Goal: Transaction & Acquisition: Book appointment/travel/reservation

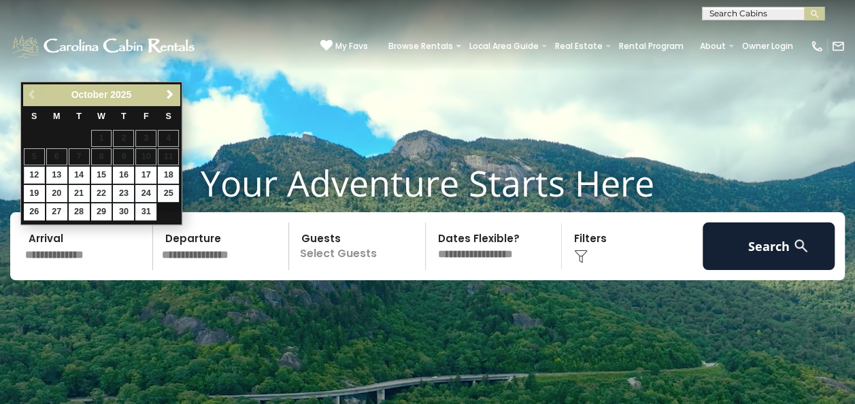
click at [75, 246] on input "text" at bounding box center [86, 246] width 133 height 48
click at [171, 96] on span "Next" at bounding box center [170, 94] width 11 height 11
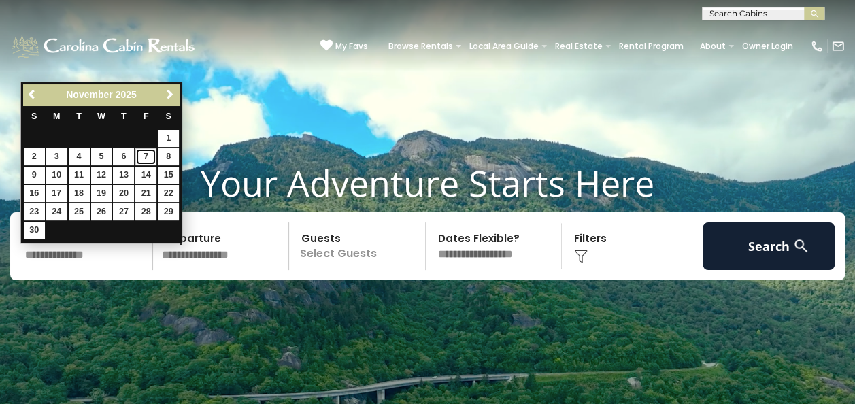
click at [146, 155] on link "7" at bounding box center [145, 156] width 21 height 17
type input "*******"
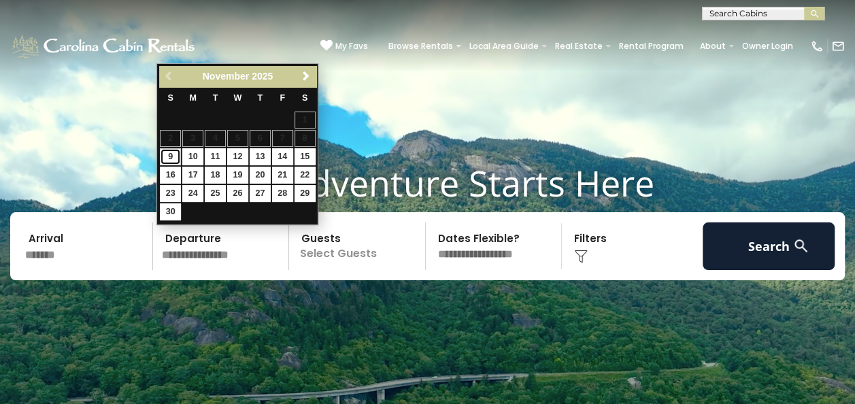
click at [173, 156] on link "9" at bounding box center [170, 156] width 21 height 17
type input "*******"
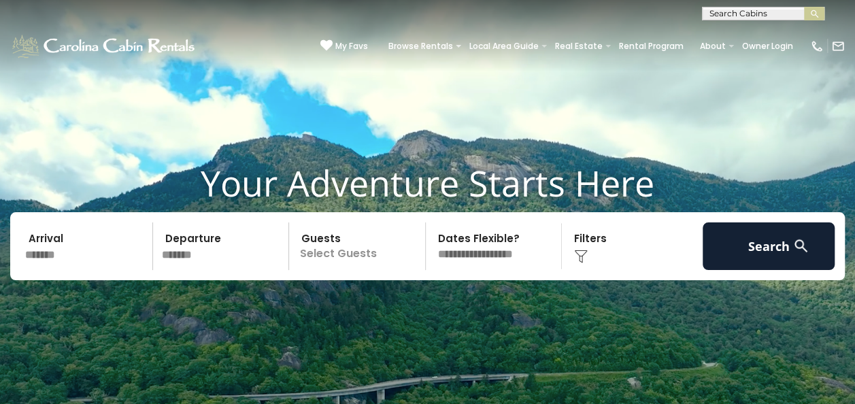
click at [339, 259] on p "Select Guests" at bounding box center [359, 246] width 132 height 48
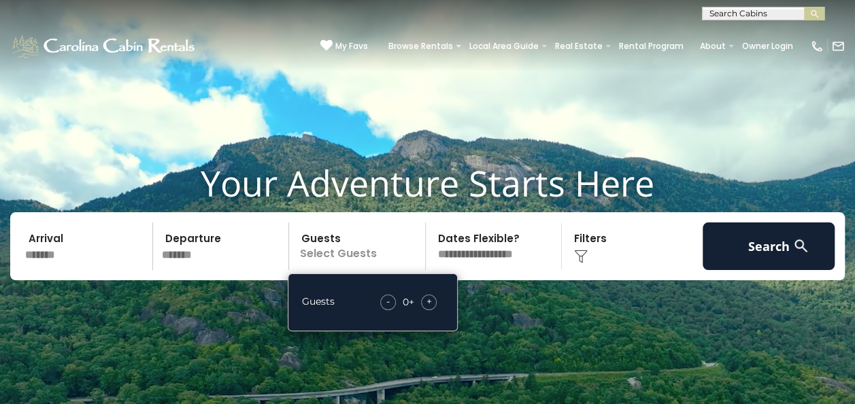
click at [431, 297] on span "+" at bounding box center [429, 302] width 5 height 14
drag, startPoint x: 431, startPoint y: 297, endPoint x: 509, endPoint y: 260, distance: 86.1
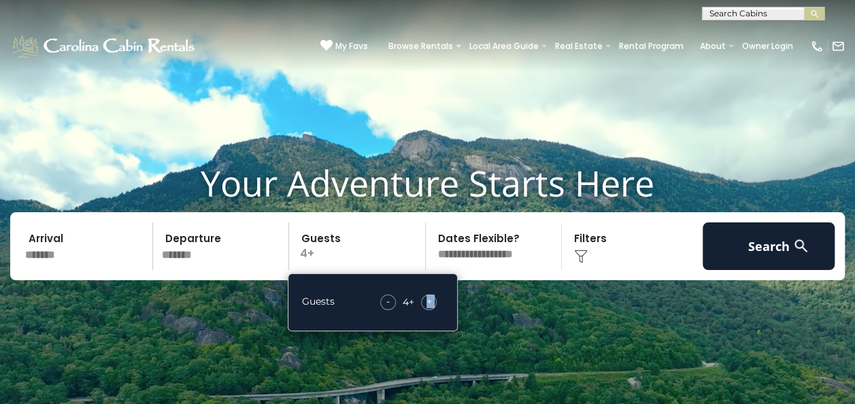
click at [509, 260] on select "**********" at bounding box center [496, 246] width 132 height 48
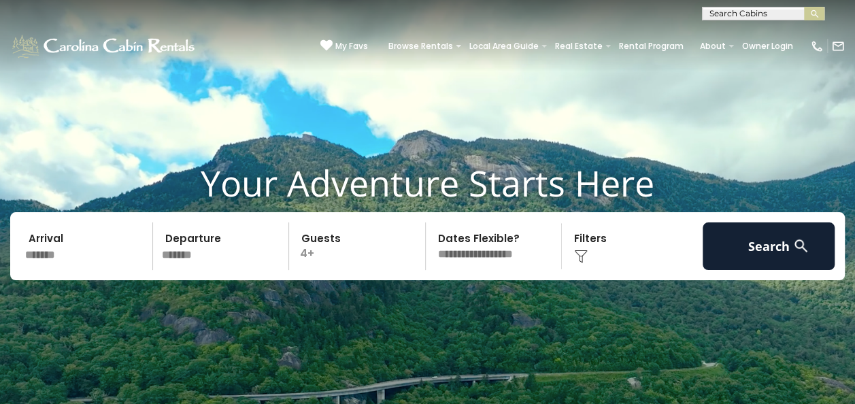
click at [593, 237] on div "Click to Choose" at bounding box center [632, 246] width 133 height 48
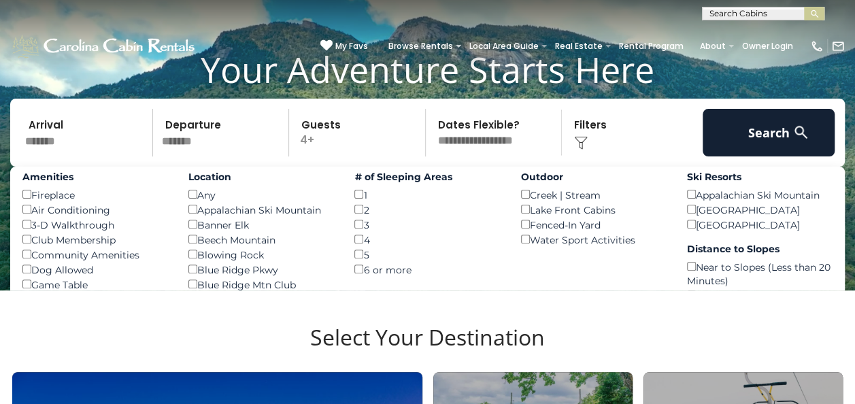
scroll to position [129, 0]
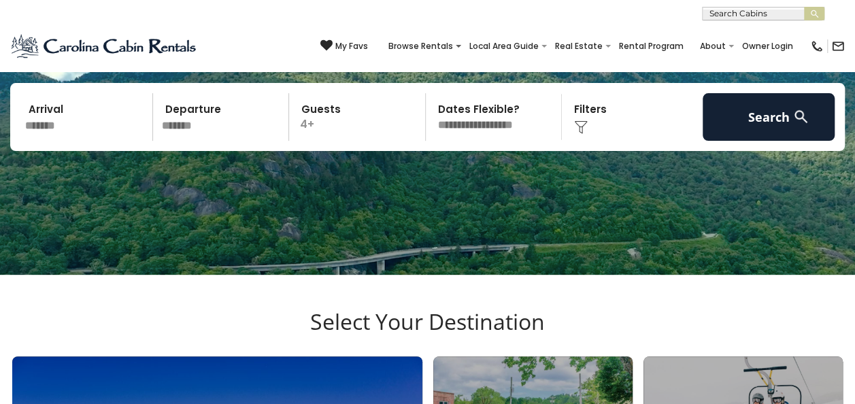
click at [598, 114] on div "Click to Choose" at bounding box center [632, 117] width 133 height 48
click at [584, 124] on img at bounding box center [581, 127] width 14 height 14
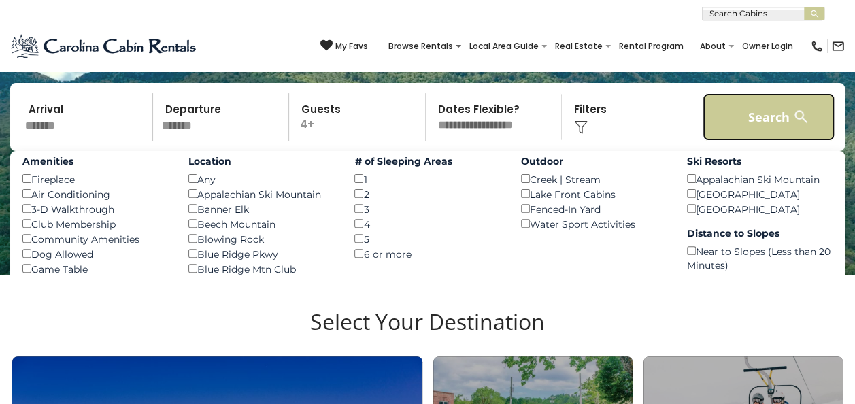
click at [746, 122] on button "Search" at bounding box center [769, 117] width 133 height 48
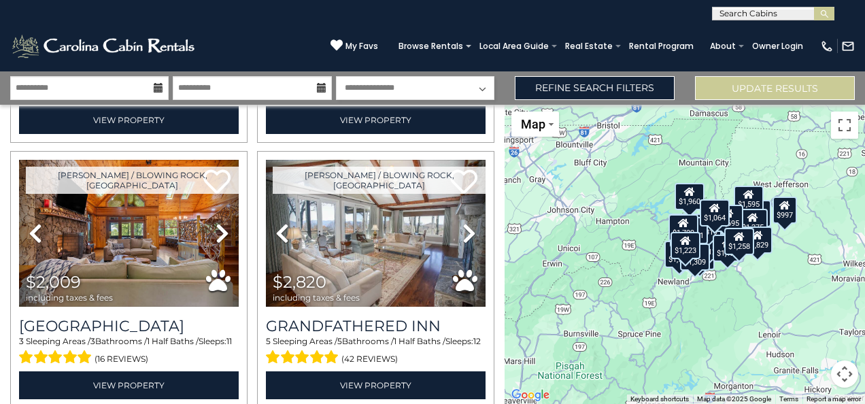
scroll to position [318, 0]
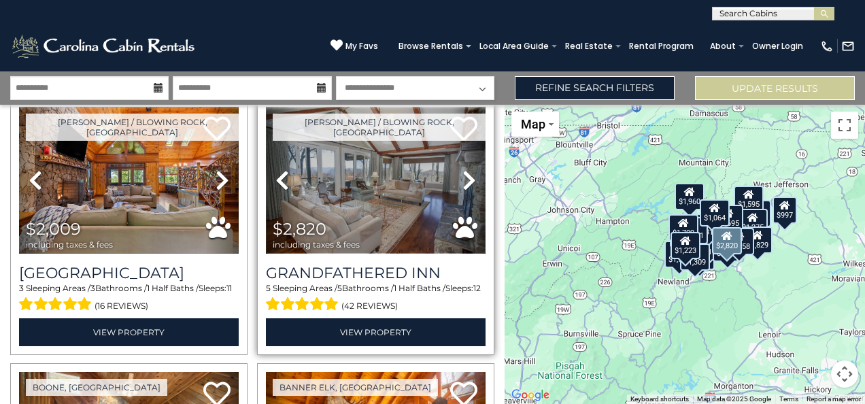
click at [363, 184] on img at bounding box center [376, 180] width 220 height 147
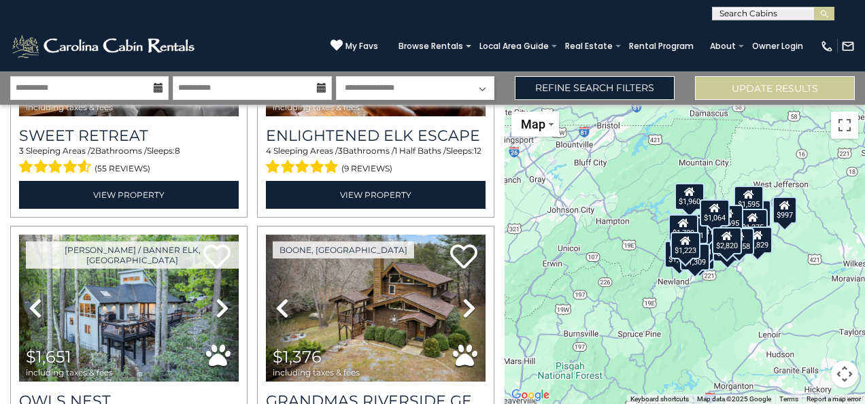
scroll to position [701, 0]
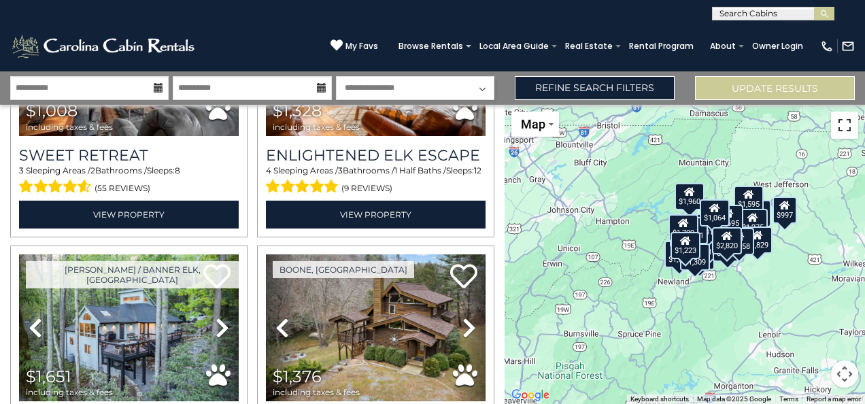
click at [848, 135] on button "Toggle fullscreen view" at bounding box center [844, 125] width 27 height 27
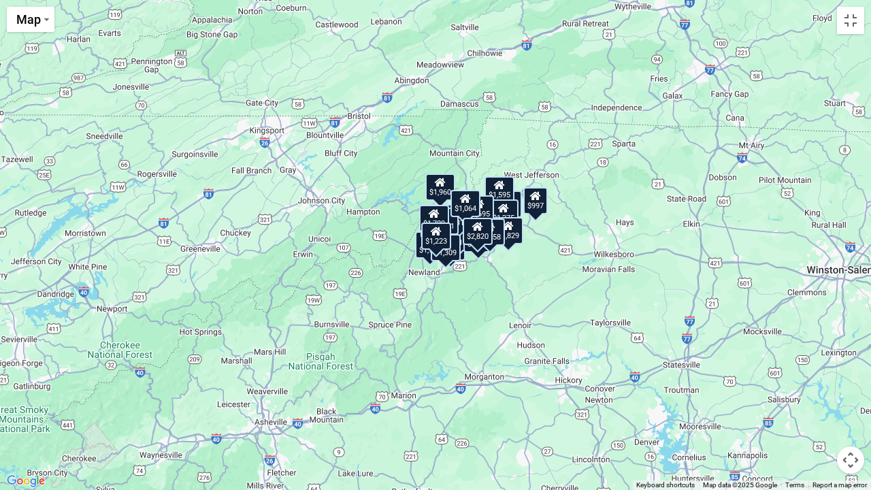
click at [539, 238] on div "$2,200 $2,123 $2,009 $2,820 $1,008 $1,328 $1,651 $1,376 $1,177 $1,214 $1,595 $2…" at bounding box center [435, 245] width 871 height 490
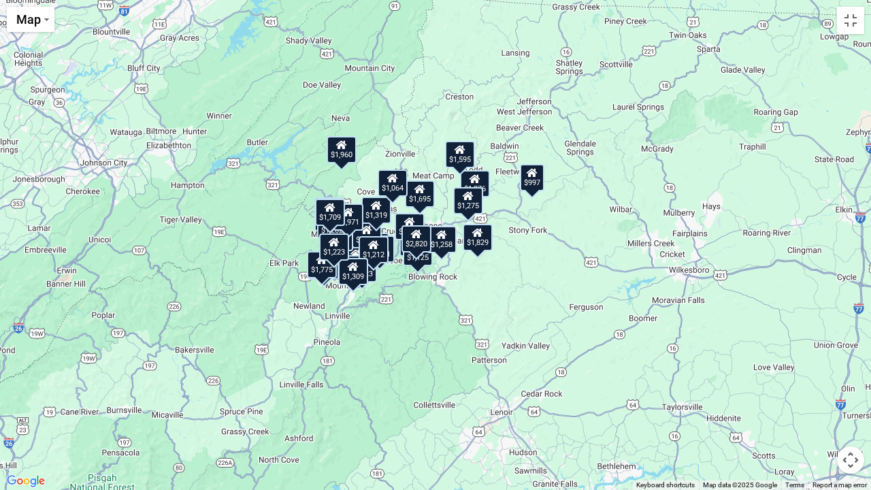
click at [539, 238] on div "$2,200 $2,123 $2,009 $2,820 $1,008 $1,328 $1,651 $1,376 $1,177 $1,214 $1,595 $2…" at bounding box center [435, 245] width 871 height 490
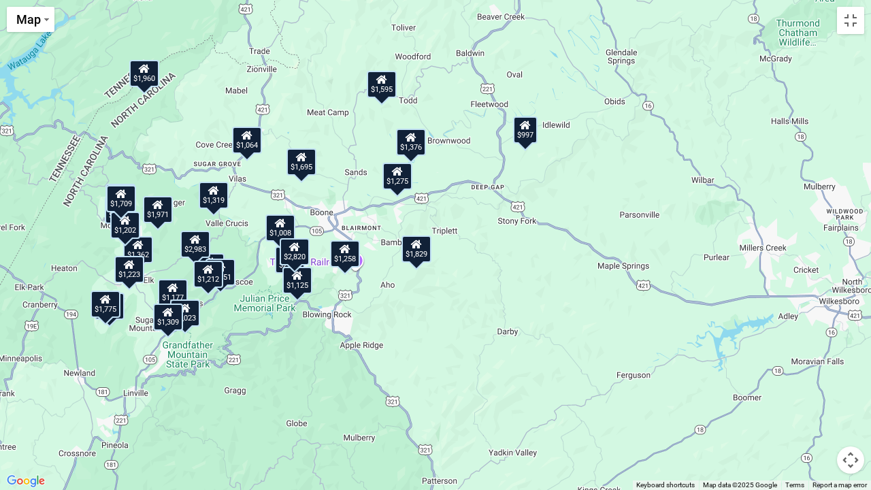
click at [478, 222] on div "$2,200 $2,123 $2,009 $2,820 $1,008 $1,328 $1,651 $1,376 $1,177 $1,214 $1,595 $2…" at bounding box center [435, 245] width 871 height 490
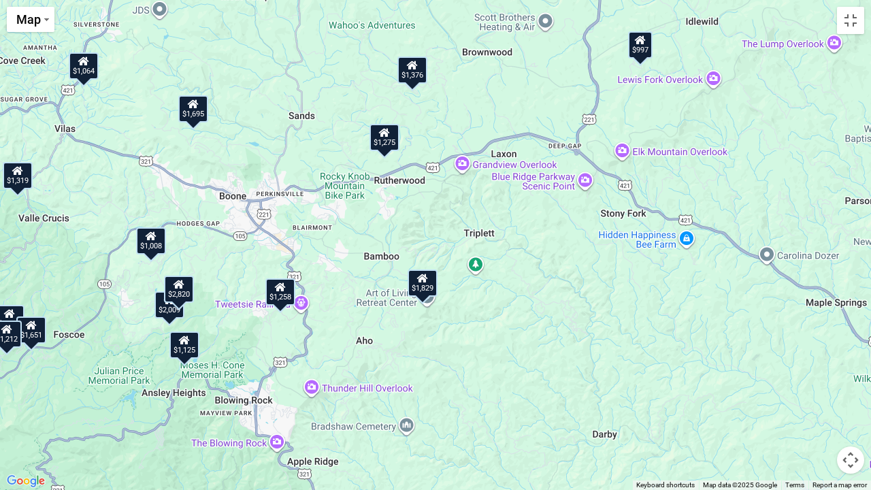
drag, startPoint x: 259, startPoint y: 225, endPoint x: 354, endPoint y: 220, distance: 95.3
click at [354, 220] on div "$2,200 $2,123 $2,009 $2,820 $1,008 $1,328 $1,651 $1,376 $1,177 $1,214 $1,595 $2…" at bounding box center [435, 245] width 871 height 490
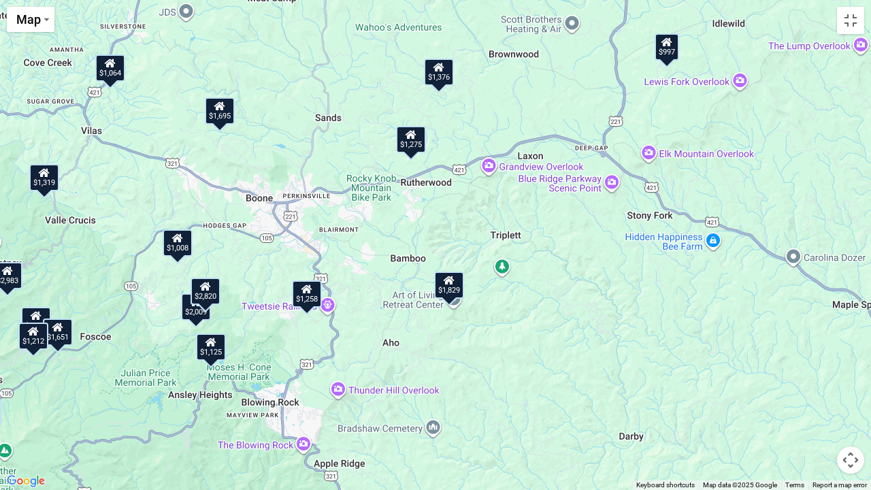
click at [177, 249] on div "$1,008" at bounding box center [178, 242] width 30 height 27
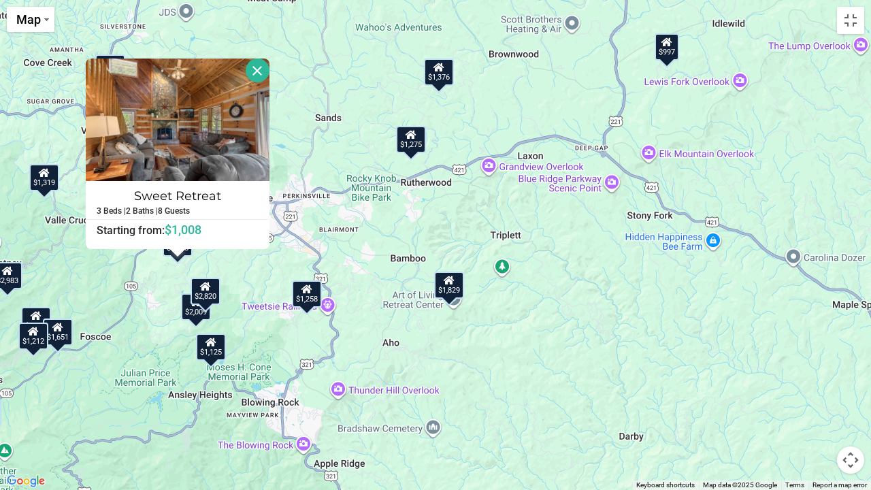
click at [301, 301] on div "$1,258" at bounding box center [307, 293] width 30 height 27
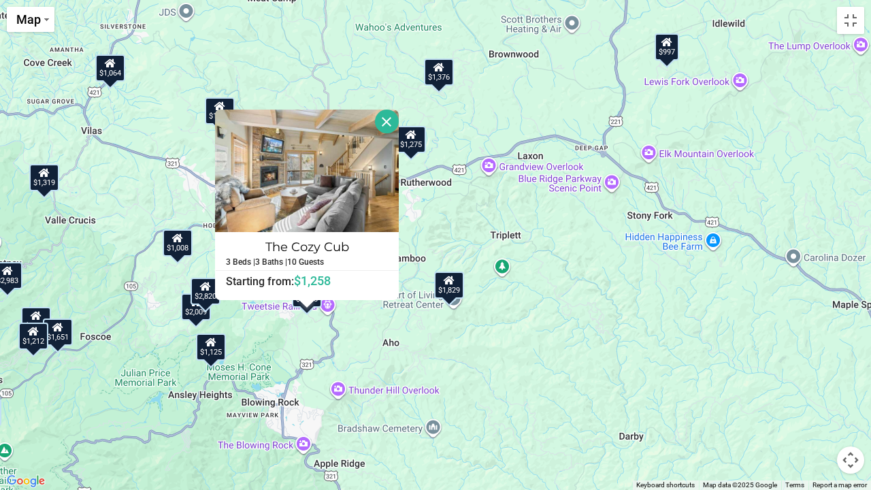
click at [445, 367] on div "$2,200 $2,123 $2,009 $2,820 $1,008 $1,328 $1,651 $1,376 $1,177 $1,214 $1,595 $2…" at bounding box center [435, 245] width 871 height 490
click at [449, 279] on icon at bounding box center [449, 281] width 11 height 10
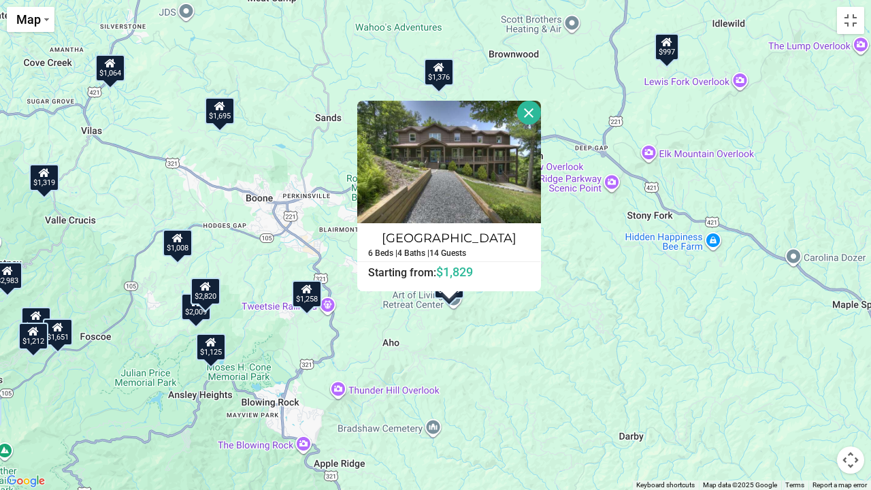
click at [216, 351] on div "$1,125" at bounding box center [211, 346] width 30 height 27
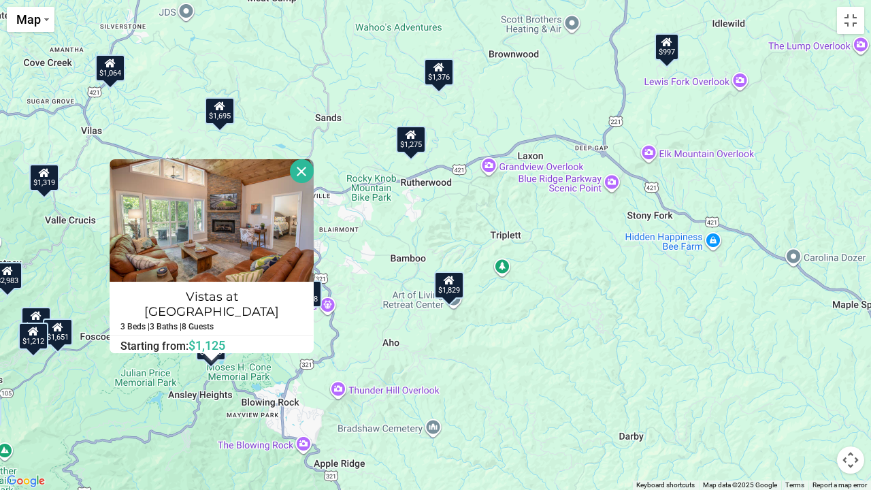
click at [413, 380] on div "$2,200 $2,123 $2,009 $2,820 $1,008 $1,328 $1,651 $1,376 $1,177 $1,214 $1,595 $2…" at bounding box center [435, 245] width 871 height 490
click at [295, 177] on button "Close" at bounding box center [302, 171] width 24 height 24
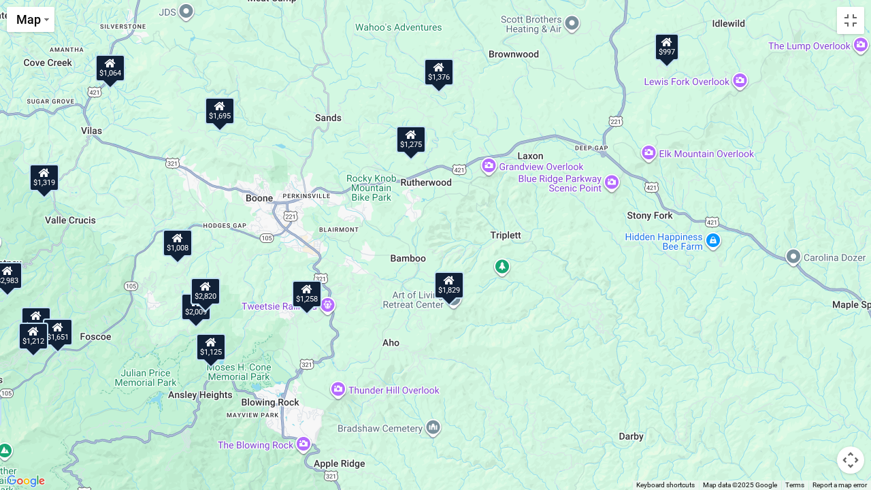
click at [213, 112] on div "$1,695" at bounding box center [220, 110] width 30 height 27
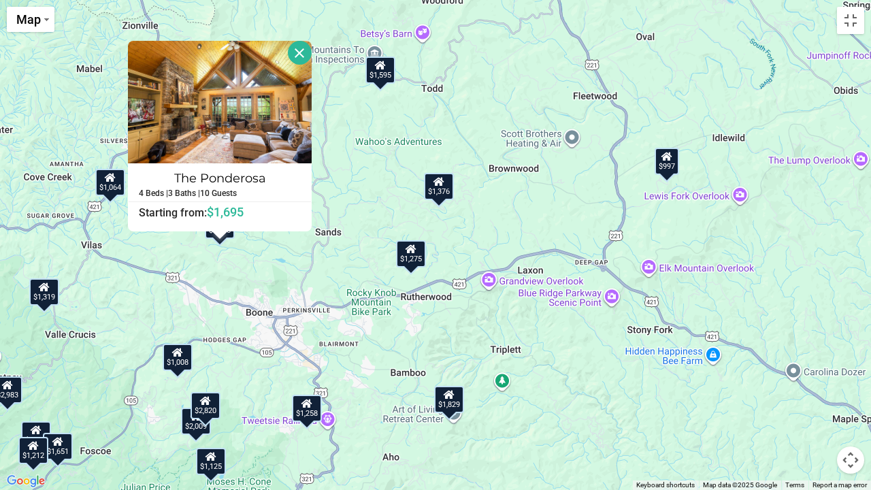
click at [382, 72] on div "$1,595" at bounding box center [380, 69] width 30 height 27
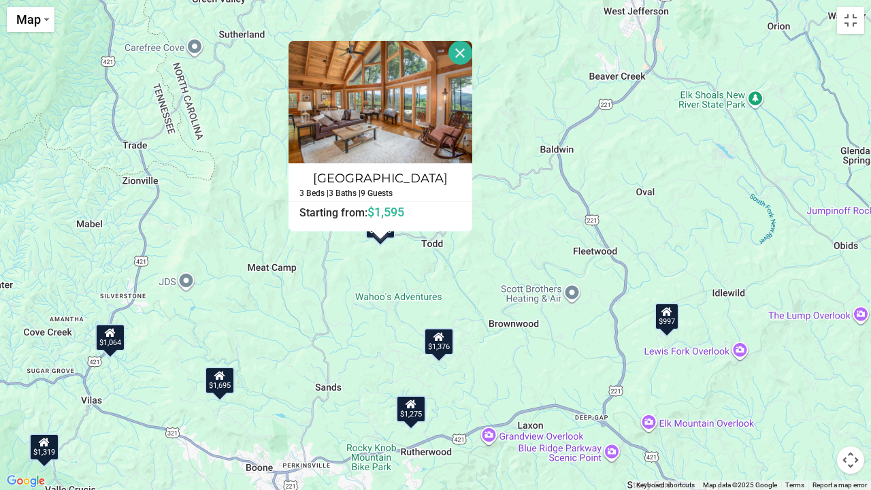
click at [363, 337] on div "$2,200 $2,123 $2,009 $2,820 $1,008 $1,328 $1,651 $1,376 $1,177 $1,214 $1,595 $2…" at bounding box center [435, 245] width 871 height 490
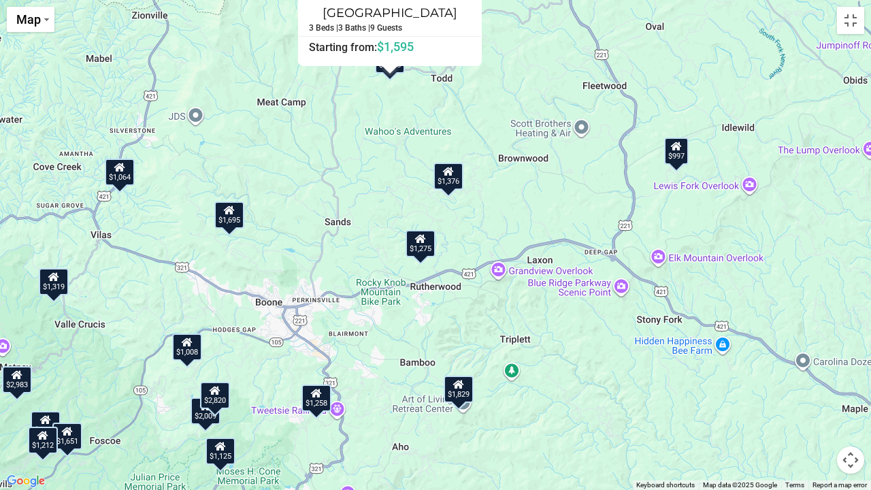
drag, startPoint x: 503, startPoint y: 405, endPoint x: 521, endPoint y: 202, distance: 203.5
click at [521, 202] on div "$2,200 $2,123 $2,009 $2,820 $1,008 $1,328 $1,651 $1,376 $1,177 $1,214 $1,595 $2…" at bounding box center [435, 245] width 871 height 490
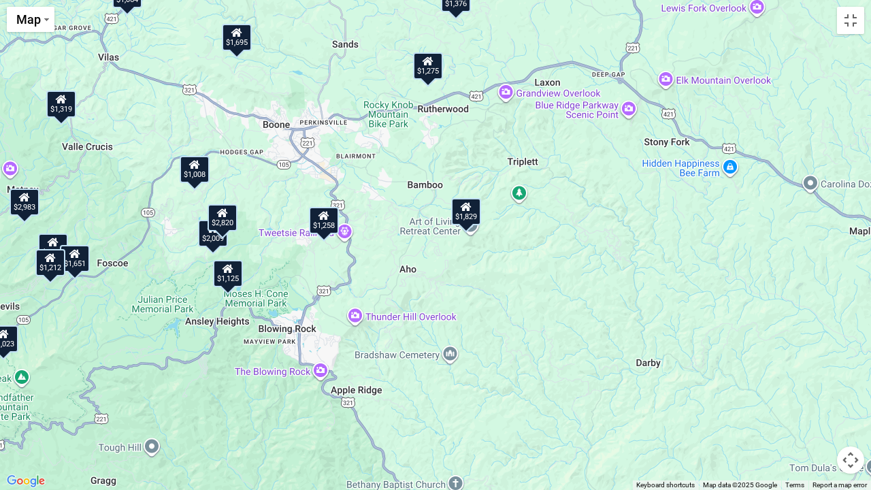
drag, startPoint x: 533, startPoint y: 282, endPoint x: 533, endPoint y: 128, distance: 154.4
click at [533, 128] on div "$2,200 $2,123 $2,009 $2,820 $1,008 $1,328 $1,651 $1,376 $1,177 $1,214 $1,595 $2…" at bounding box center [435, 245] width 871 height 490
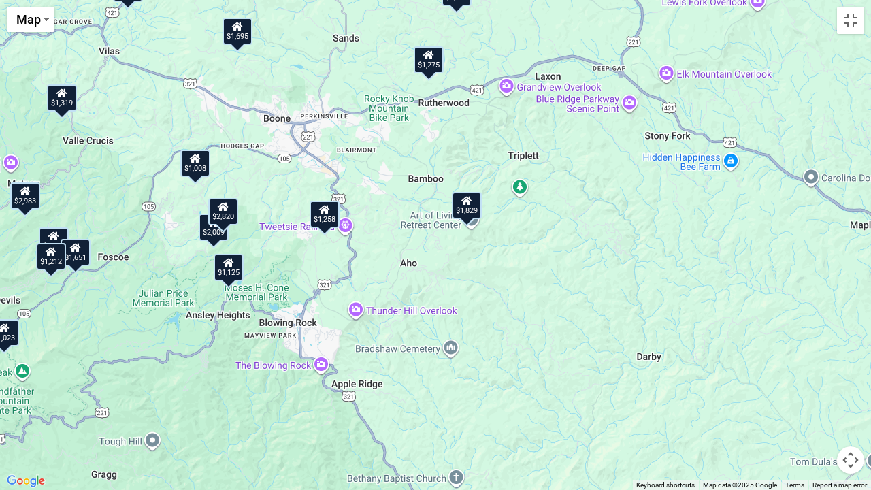
click at [82, 259] on div "$1,651" at bounding box center [76, 252] width 30 height 27
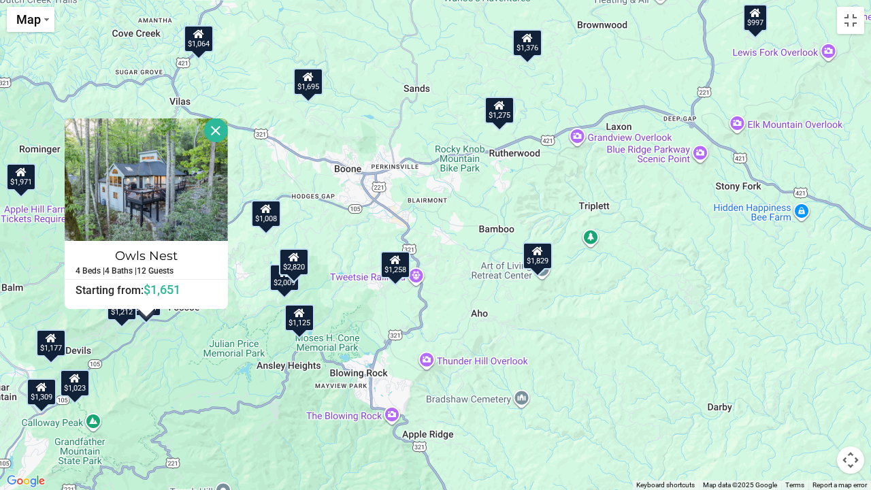
drag, startPoint x: 163, startPoint y: 314, endPoint x: 201, endPoint y: 366, distance: 65.2
click at [201, 366] on div "$2,200 $2,123 $2,009 $2,820 $1,008 $1,328 $1,651 $1,376 $1,177 $1,214 $1,595 $2…" at bounding box center [435, 245] width 871 height 490
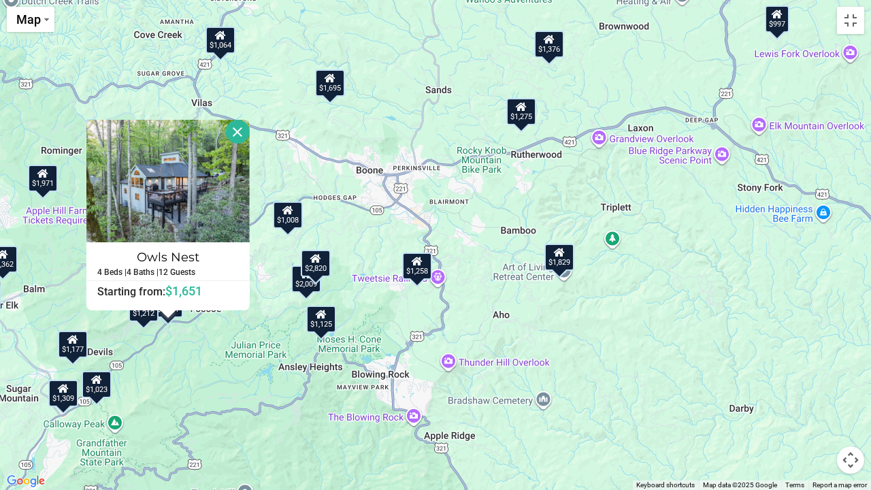
click at [316, 331] on div "$1,125" at bounding box center [321, 318] width 30 height 27
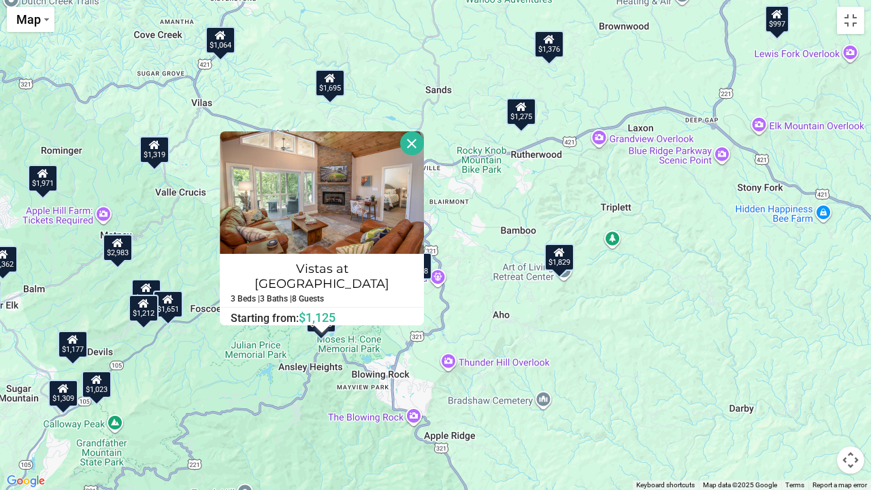
click at [401, 145] on button "Close" at bounding box center [412, 143] width 24 height 24
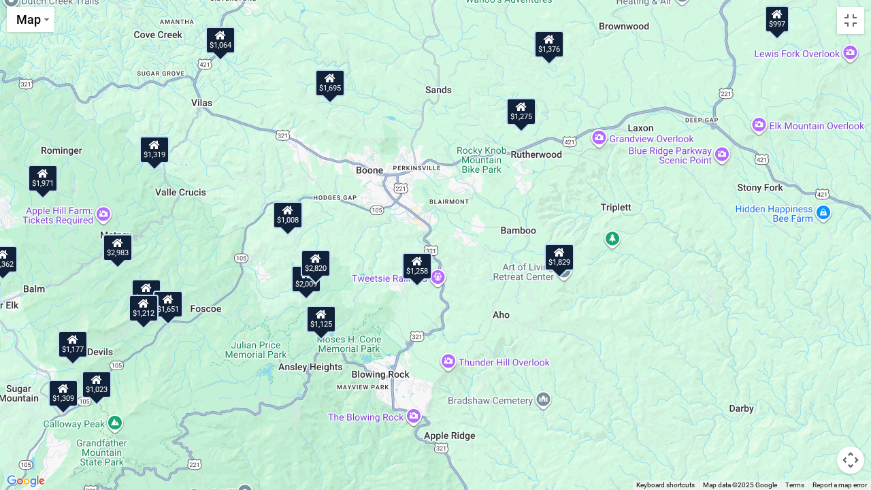
click at [299, 286] on div "$2,009" at bounding box center [306, 278] width 30 height 27
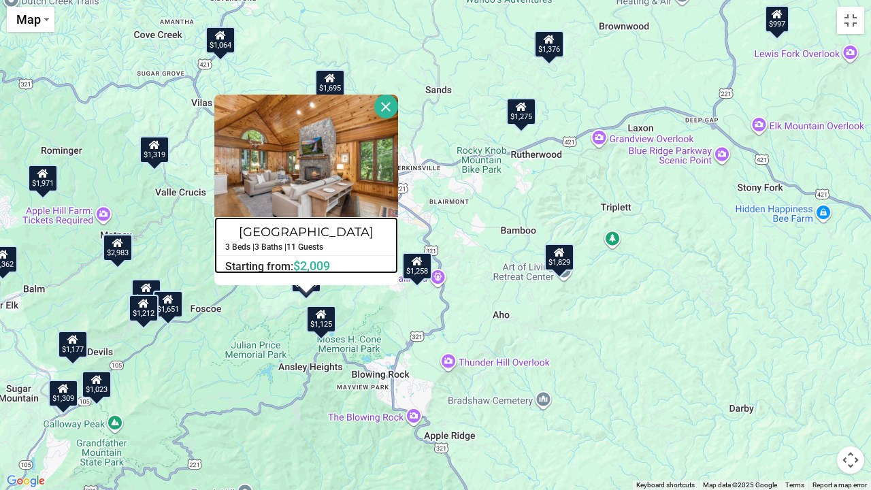
click at [327, 233] on h4 "Chimney Island" at bounding box center [306, 232] width 182 height 22
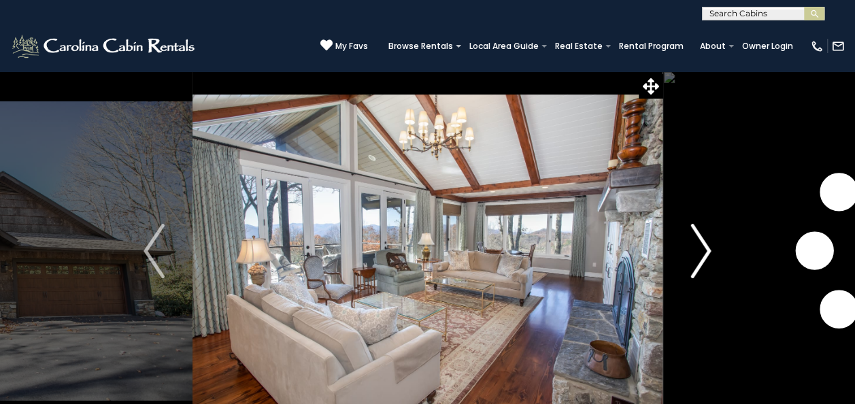
click at [693, 249] on img "Next" at bounding box center [701, 251] width 20 height 54
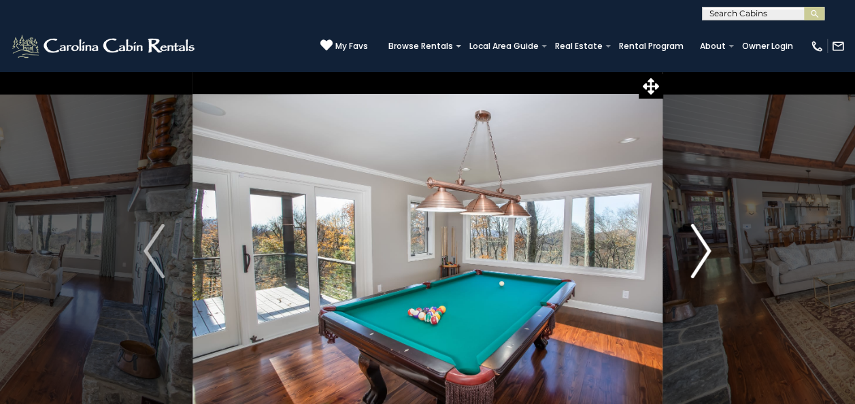
click at [697, 251] on img "Next" at bounding box center [701, 251] width 20 height 54
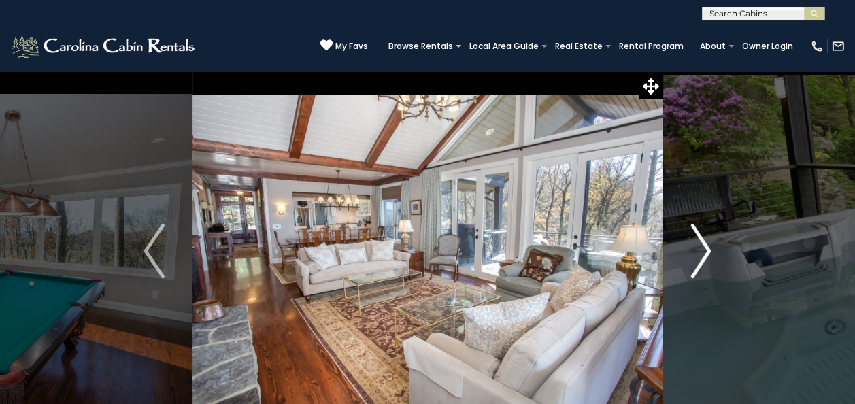
click at [697, 251] on img "Next" at bounding box center [701, 251] width 20 height 54
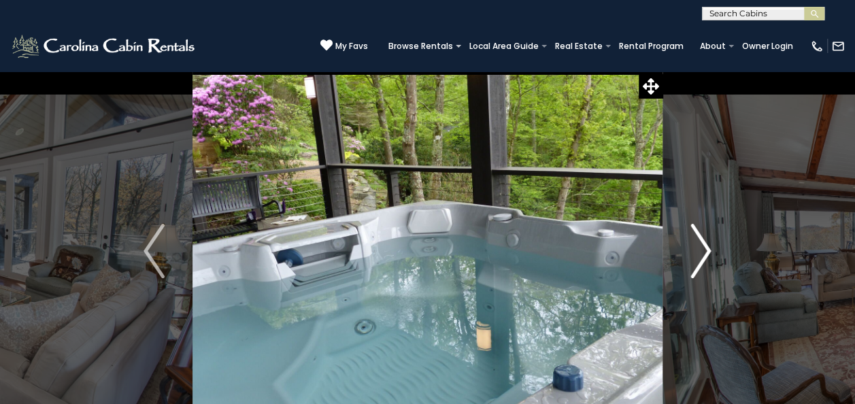
click at [697, 251] on img "Next" at bounding box center [701, 251] width 20 height 54
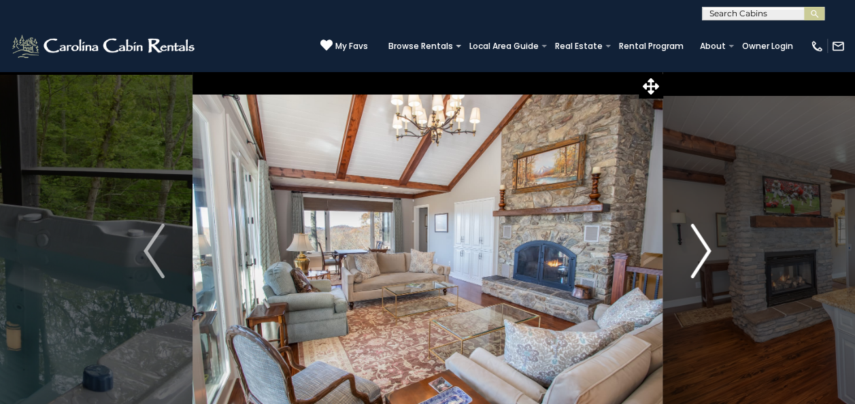
click at [697, 251] on img "Next" at bounding box center [701, 251] width 20 height 54
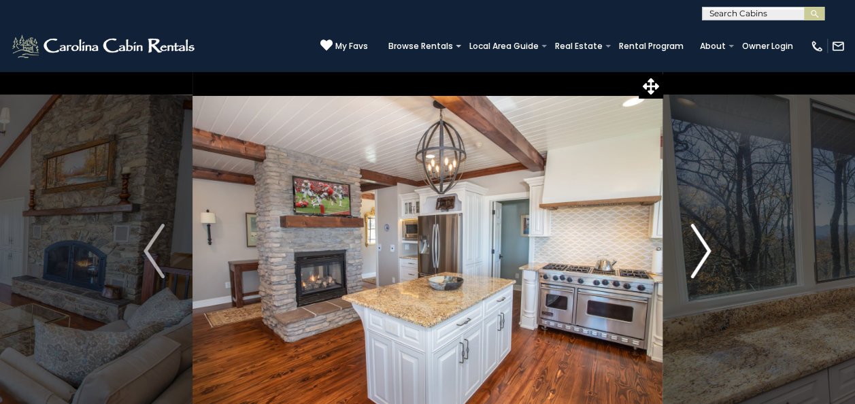
click at [697, 251] on img "Next" at bounding box center [701, 251] width 20 height 54
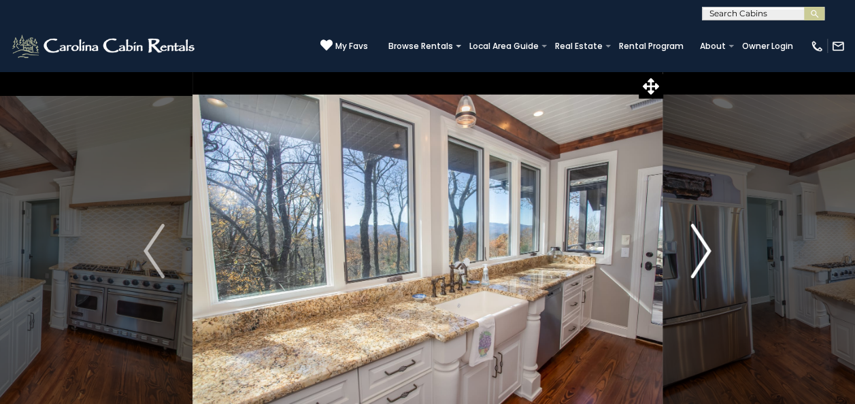
click at [697, 251] on img "Next" at bounding box center [701, 251] width 20 height 54
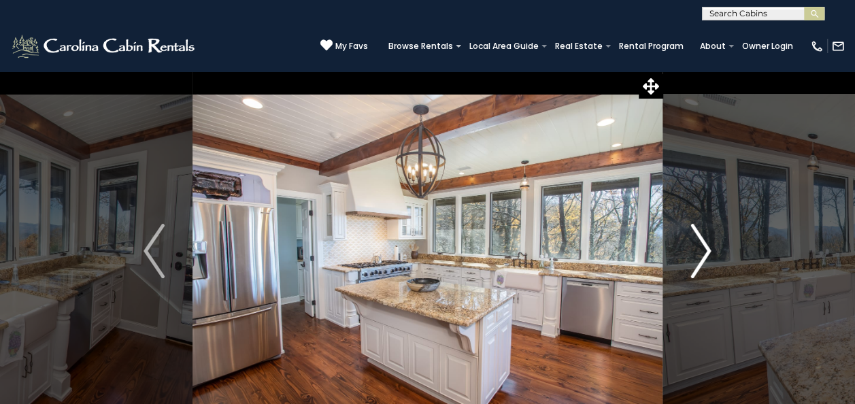
click at [697, 251] on img "Next" at bounding box center [701, 251] width 20 height 54
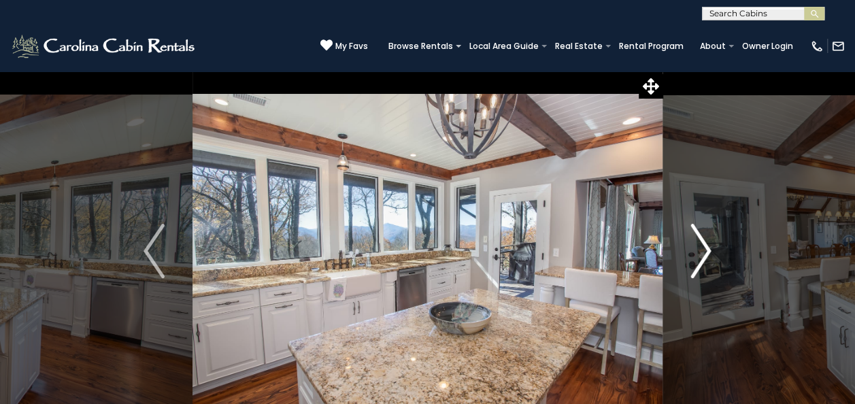
click at [697, 251] on img "Next" at bounding box center [701, 251] width 20 height 54
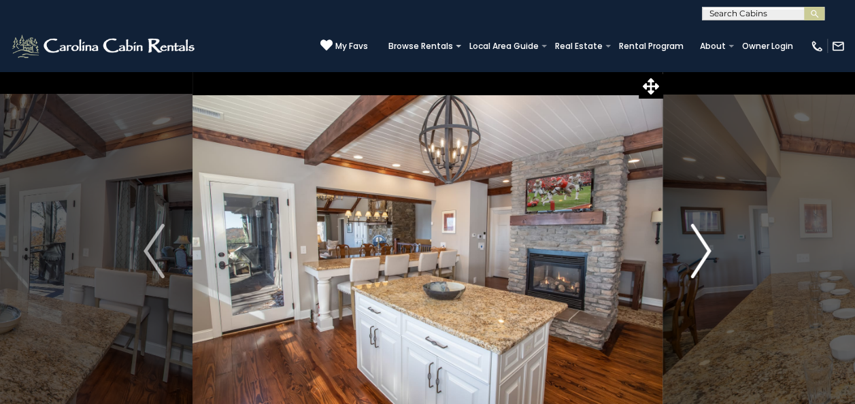
click at [697, 251] on img "Next" at bounding box center [701, 251] width 20 height 54
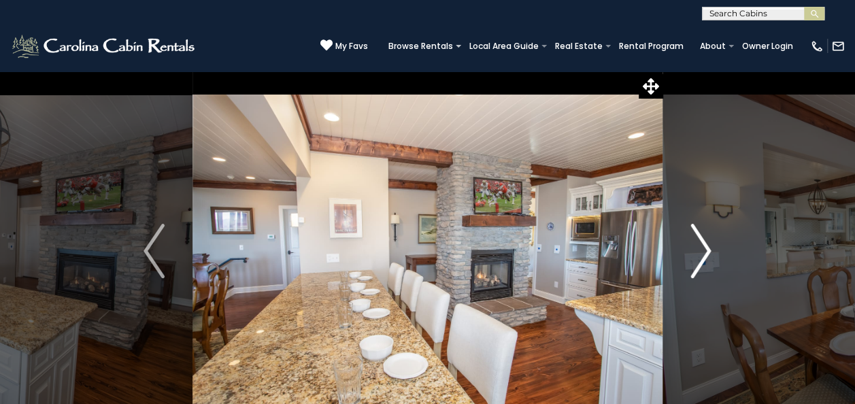
click at [697, 251] on img "Next" at bounding box center [701, 251] width 20 height 54
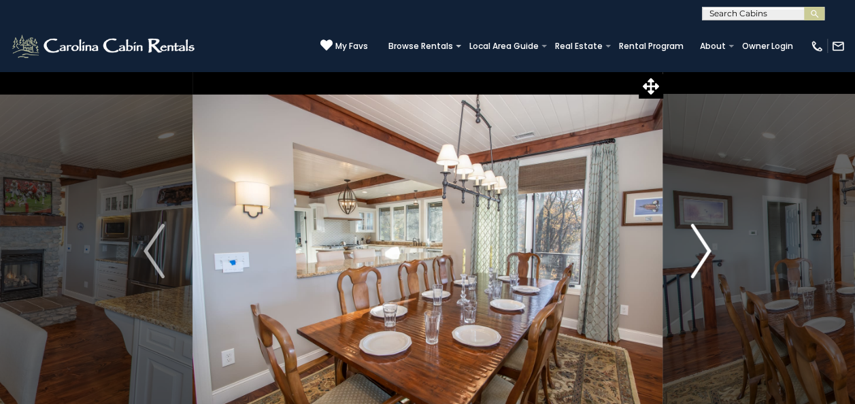
click at [697, 251] on img "Next" at bounding box center [701, 251] width 20 height 54
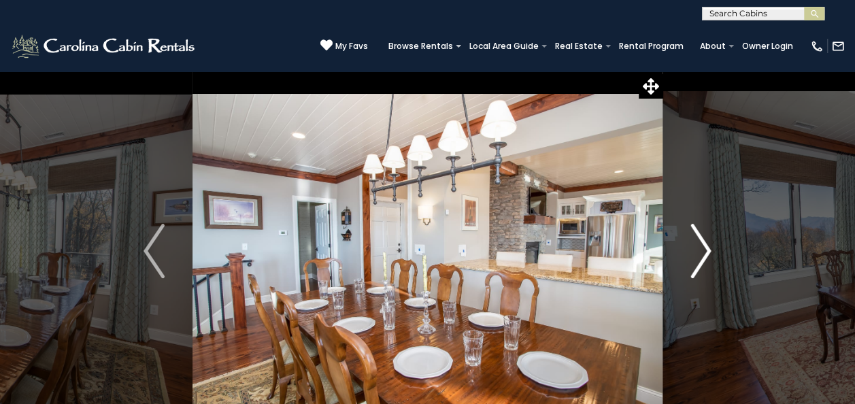
click at [697, 251] on img "Next" at bounding box center [701, 251] width 20 height 54
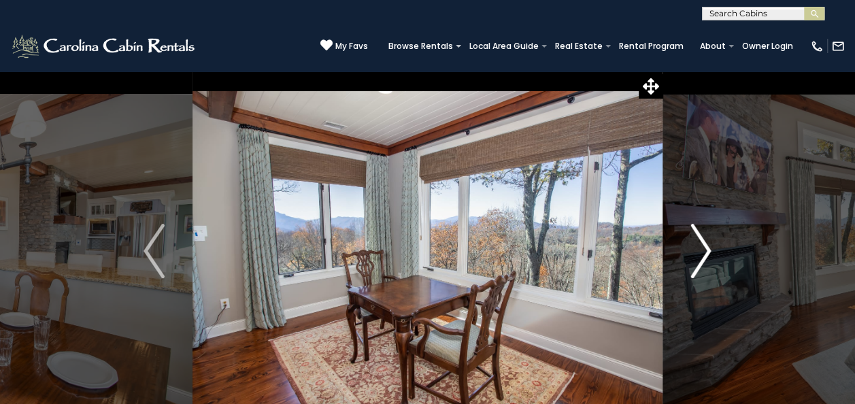
click at [697, 251] on img "Next" at bounding box center [701, 251] width 20 height 54
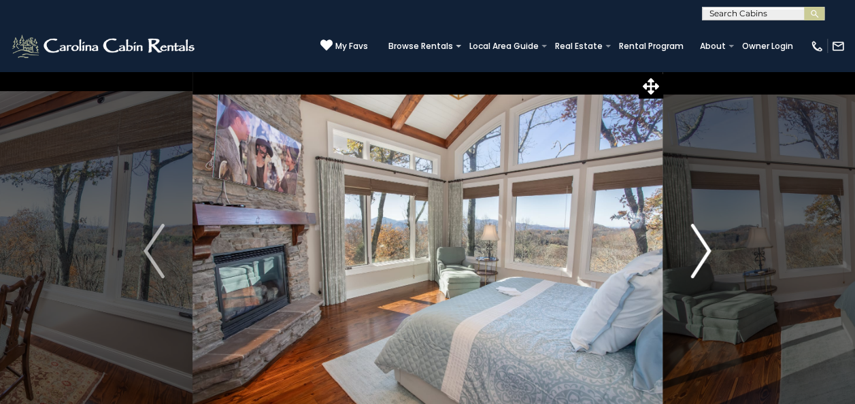
click at [697, 251] on img "Next" at bounding box center [701, 251] width 20 height 54
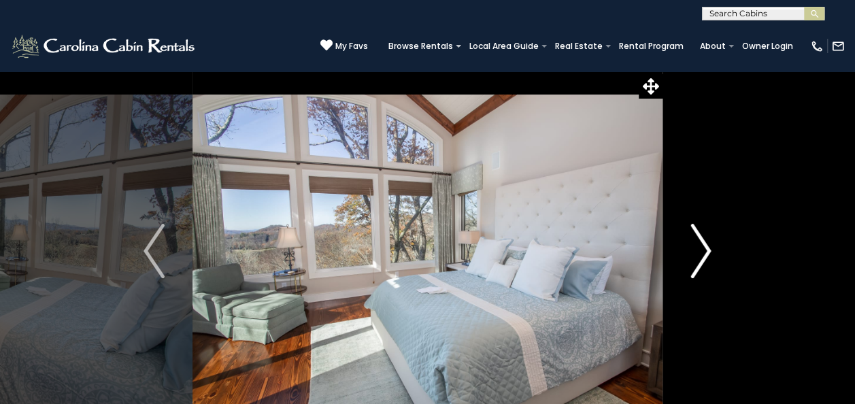
click at [697, 251] on img "Next" at bounding box center [701, 251] width 20 height 54
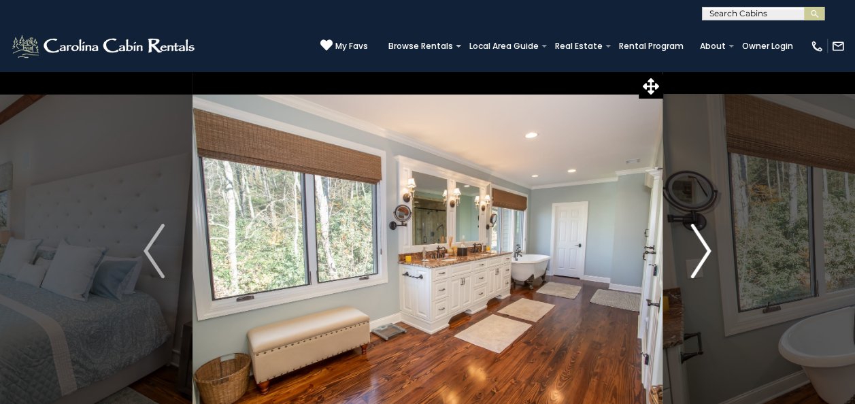
click at [697, 251] on img "Next" at bounding box center [701, 251] width 20 height 54
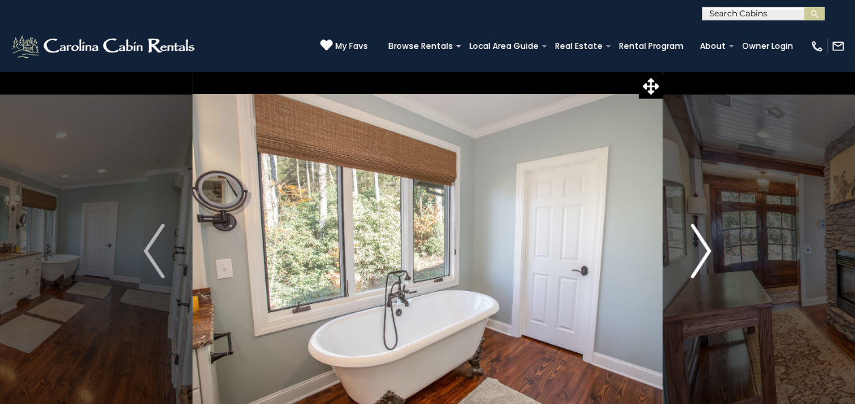
click at [697, 251] on img "Next" at bounding box center [701, 251] width 20 height 54
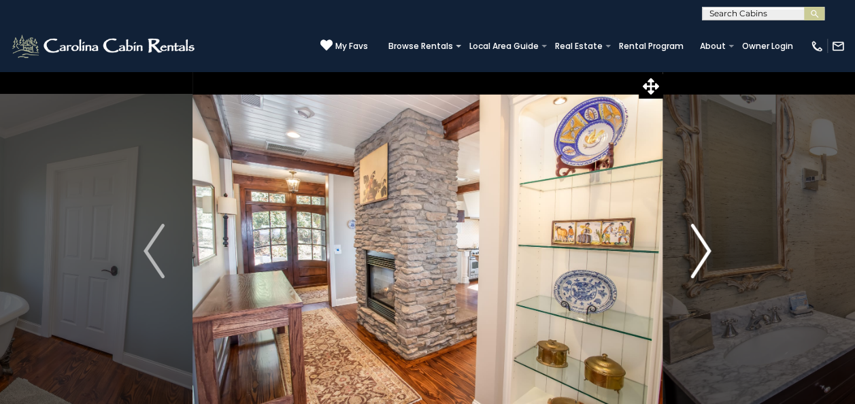
click at [697, 251] on img "Next" at bounding box center [701, 251] width 20 height 54
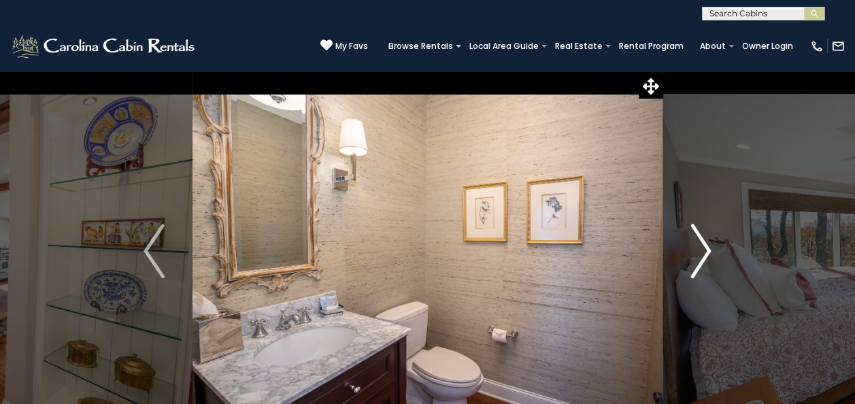
click at [697, 251] on img "Next" at bounding box center [701, 251] width 20 height 54
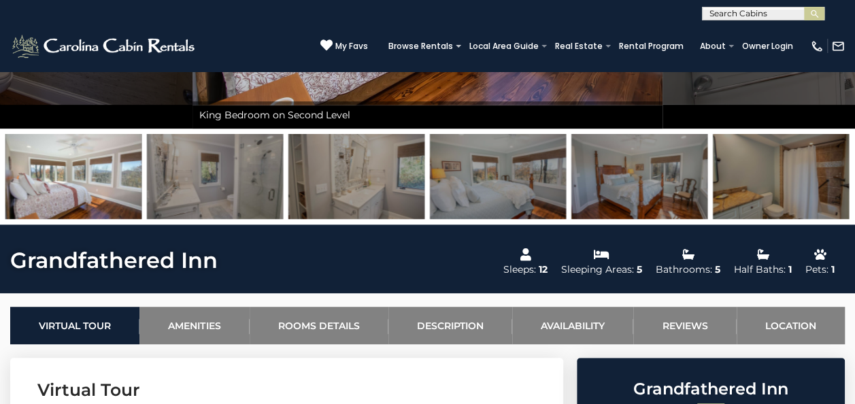
scroll to position [285, 0]
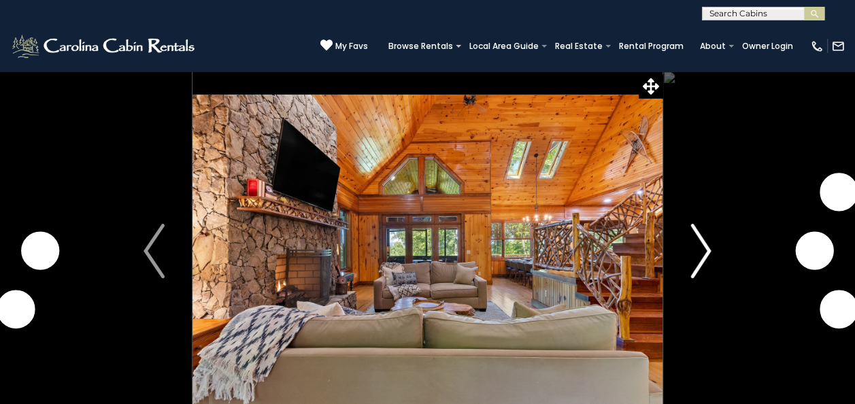
click at [697, 255] on img "Next" at bounding box center [701, 251] width 20 height 54
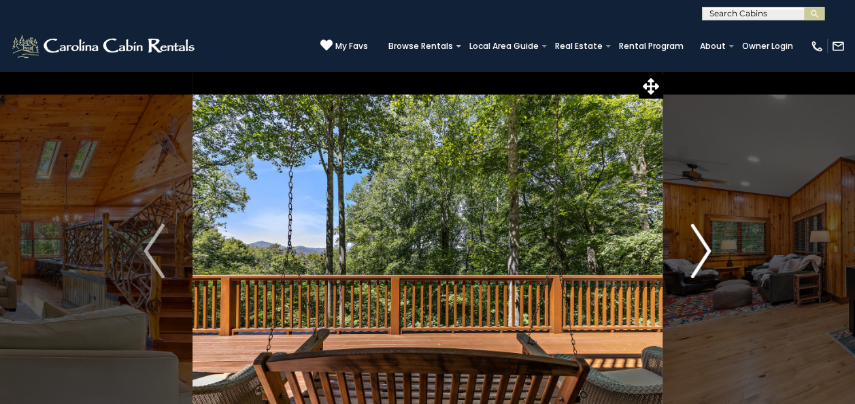
click at [697, 255] on img "Next" at bounding box center [701, 251] width 20 height 54
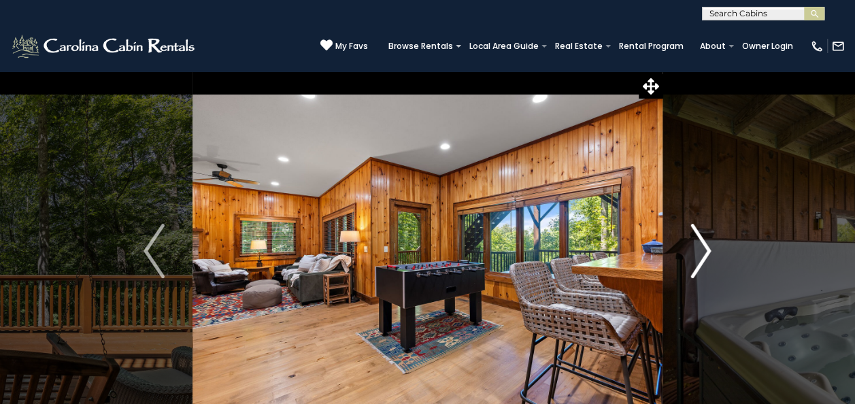
click at [697, 255] on img "Next" at bounding box center [701, 251] width 20 height 54
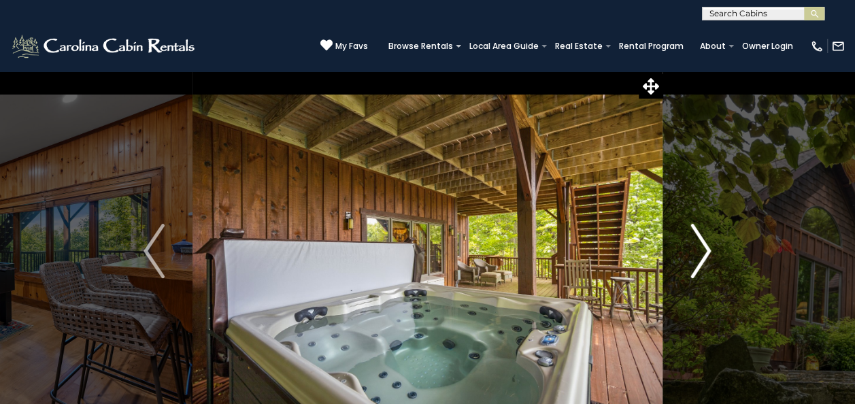
click at [697, 255] on img "Next" at bounding box center [701, 251] width 20 height 54
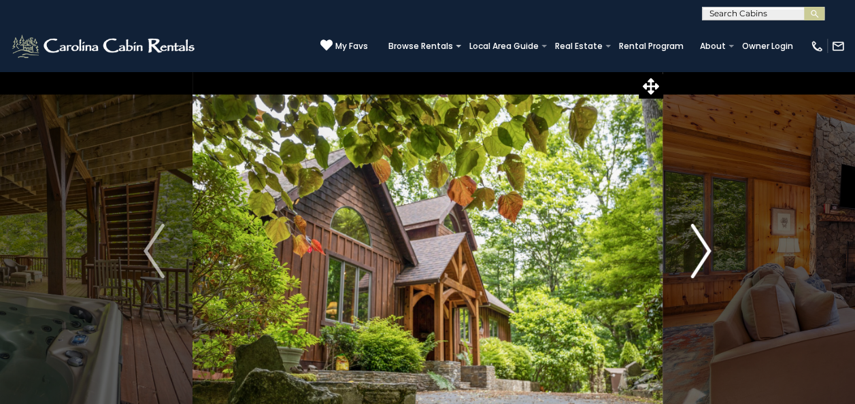
click at [697, 255] on img "Next" at bounding box center [701, 251] width 20 height 54
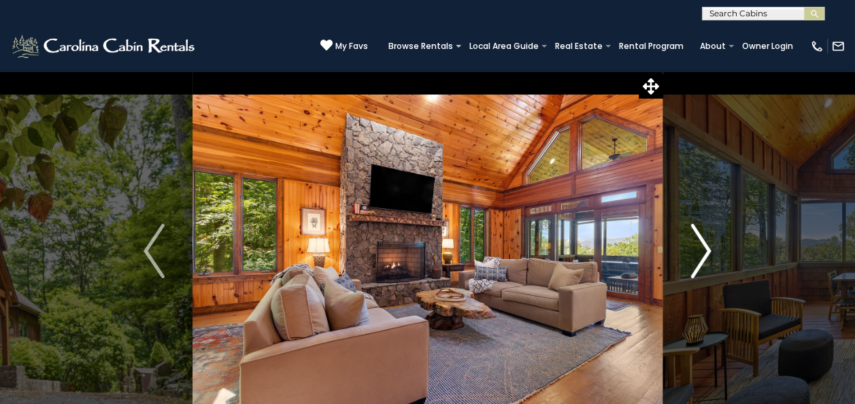
click at [697, 255] on img "Next" at bounding box center [701, 251] width 20 height 54
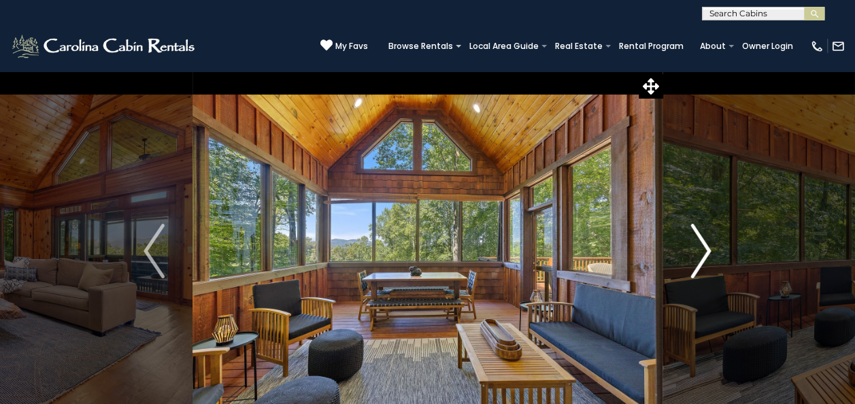
click at [697, 255] on img "Next" at bounding box center [701, 251] width 20 height 54
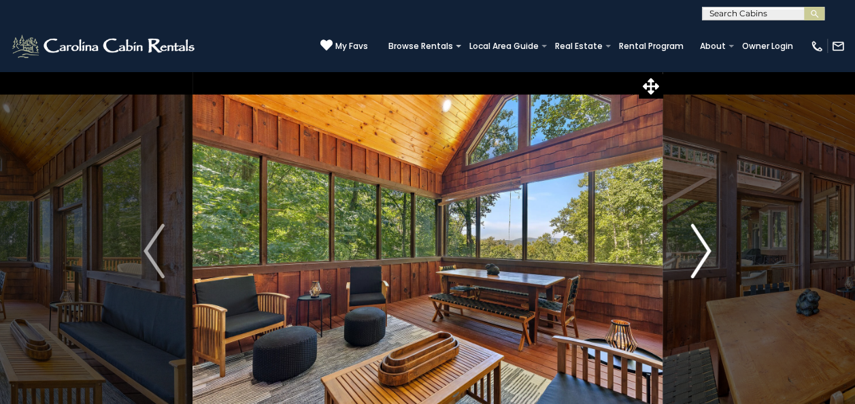
click at [697, 255] on img "Next" at bounding box center [701, 251] width 20 height 54
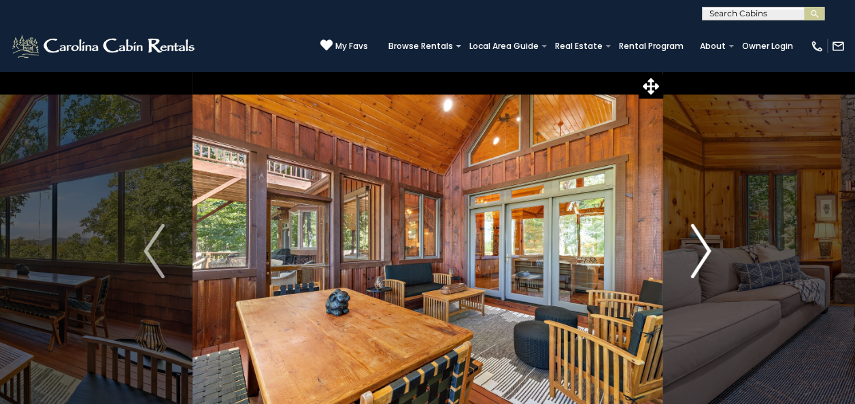
click at [697, 255] on img "Next" at bounding box center [701, 251] width 20 height 54
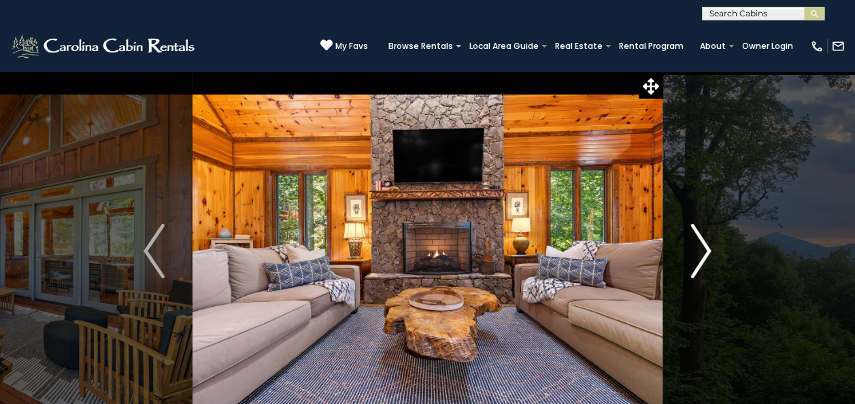
click at [697, 255] on img "Next" at bounding box center [701, 251] width 20 height 54
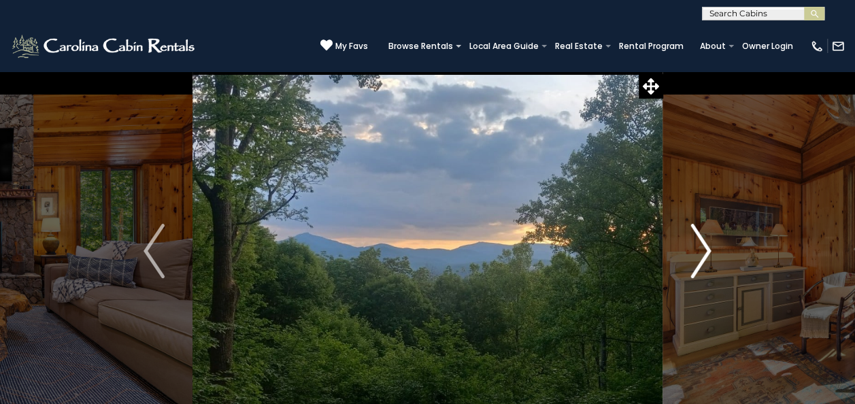
click at [697, 255] on img "Next" at bounding box center [701, 251] width 20 height 54
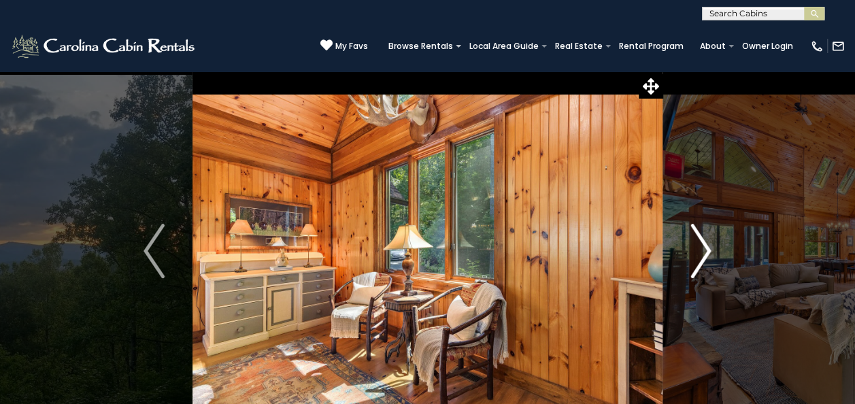
click at [697, 255] on img "Next" at bounding box center [701, 251] width 20 height 54
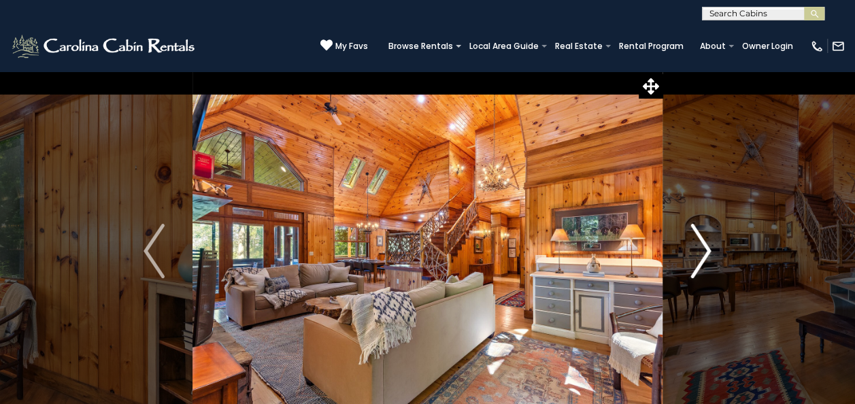
click at [697, 255] on img "Next" at bounding box center [701, 251] width 20 height 54
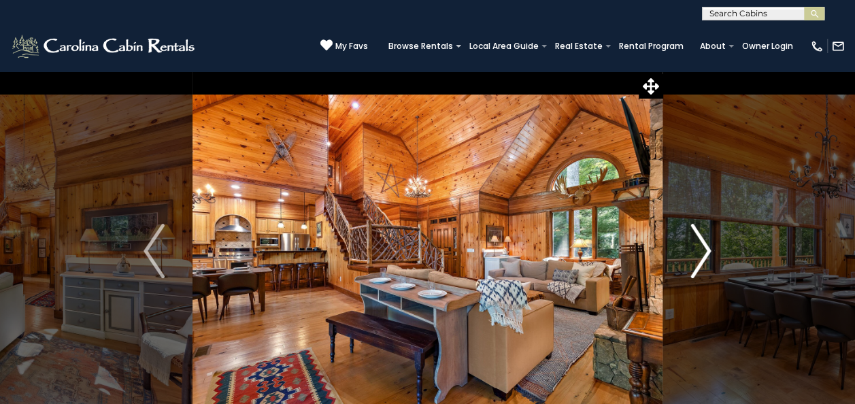
click at [697, 255] on img "Next" at bounding box center [701, 251] width 20 height 54
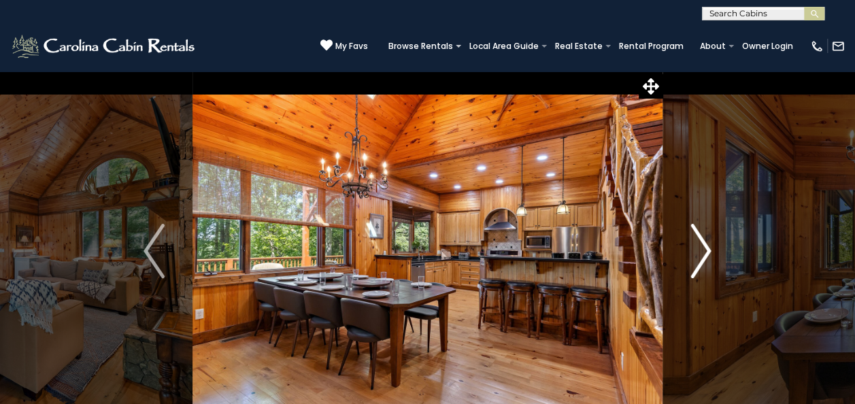
click at [697, 255] on img "Next" at bounding box center [701, 251] width 20 height 54
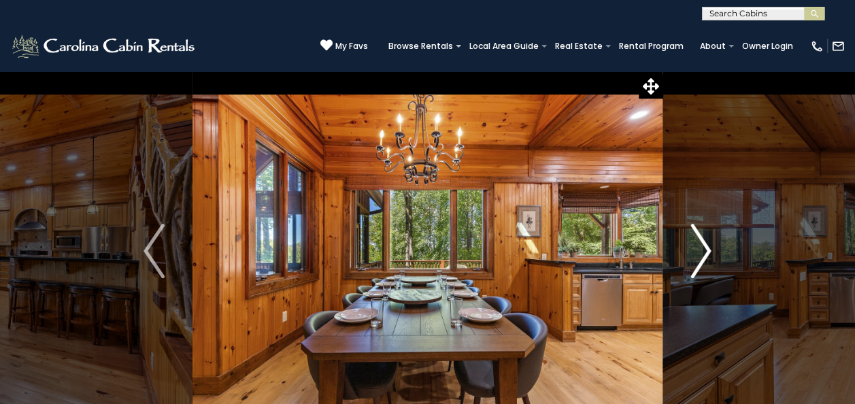
click at [697, 255] on img "Next" at bounding box center [701, 251] width 20 height 54
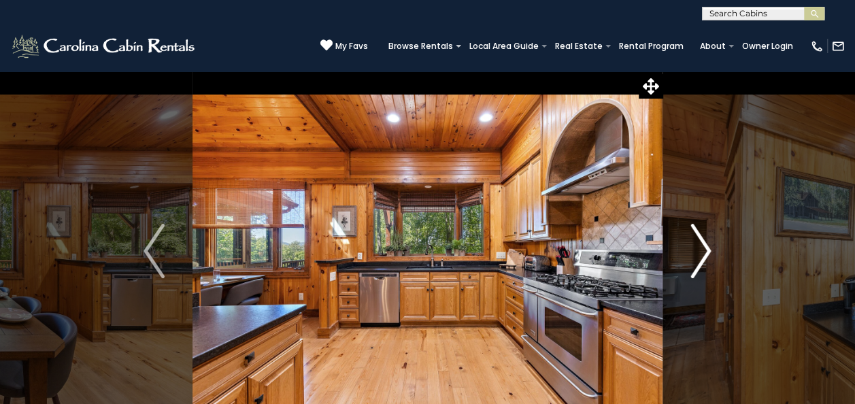
click at [697, 255] on img "Next" at bounding box center [701, 251] width 20 height 54
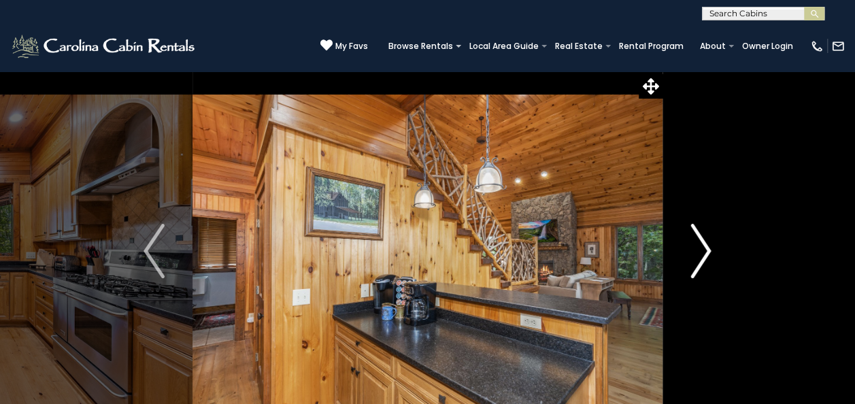
click at [697, 255] on img "Next" at bounding box center [701, 251] width 20 height 54
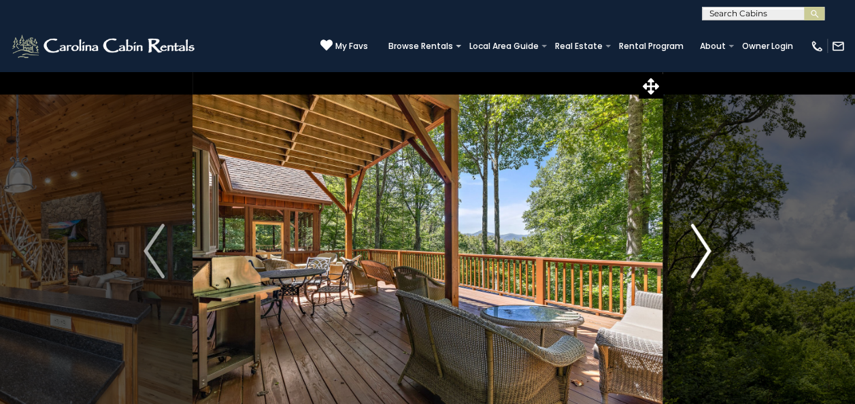
click at [697, 255] on img "Next" at bounding box center [701, 251] width 20 height 54
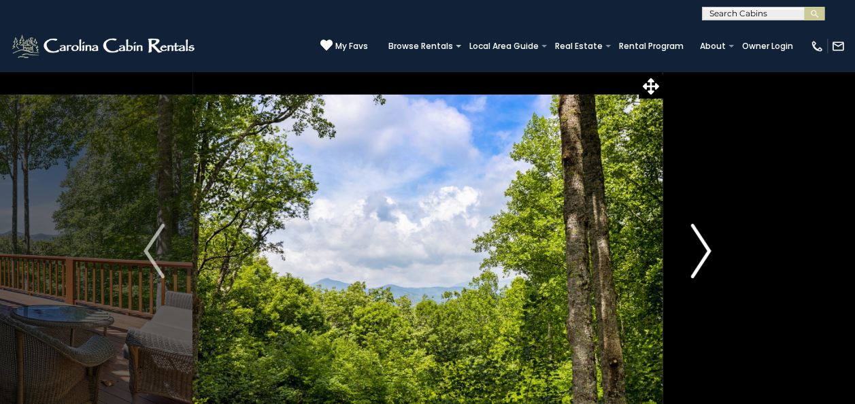
click at [697, 255] on img "Next" at bounding box center [701, 251] width 20 height 54
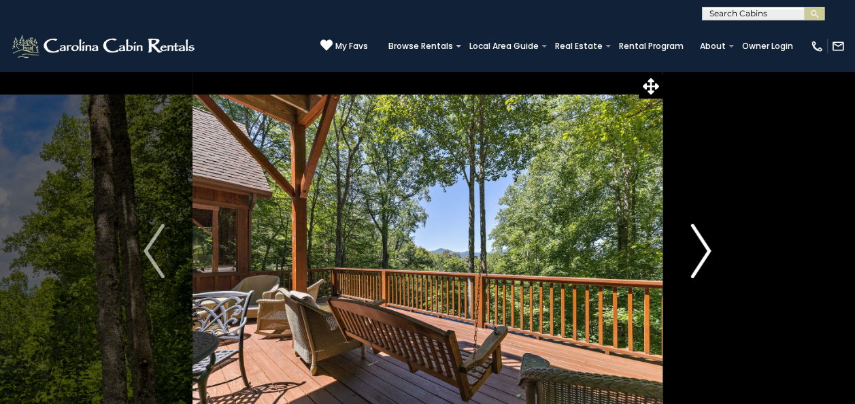
click at [697, 255] on img "Next" at bounding box center [701, 251] width 20 height 54
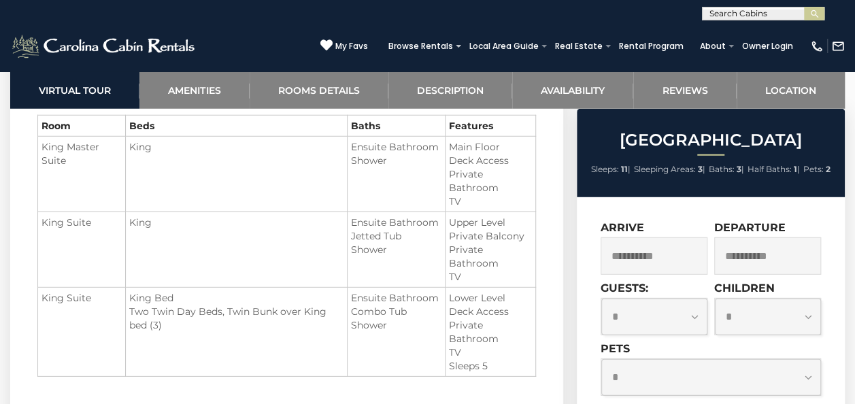
scroll to position [1787, 0]
